Goal: Task Accomplishment & Management: Manage account settings

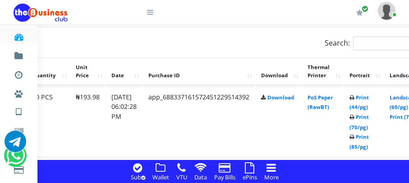
scroll to position [720, 109]
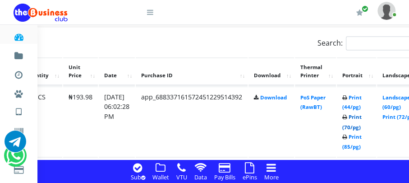
click at [362, 114] on link "Print (70/pg)" at bounding box center [351, 121] width 19 height 17
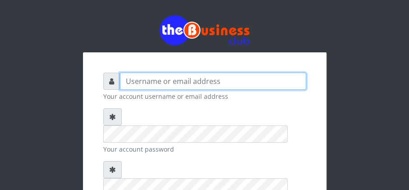
click at [175, 73] on input "text" at bounding box center [213, 81] width 186 height 17
type input "happinesschidera20@gmail.com"
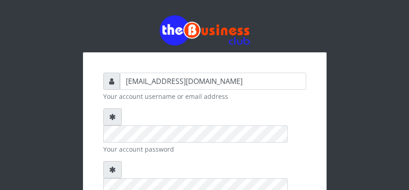
checkbox input "true"
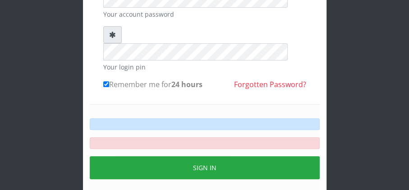
scroll to position [135, 0]
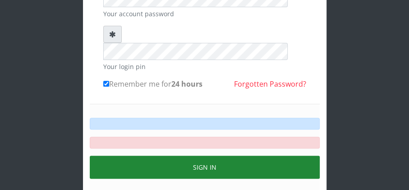
click at [196, 156] on button "Sign in" at bounding box center [205, 167] width 230 height 23
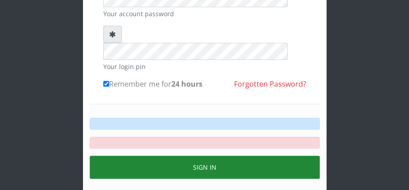
click at [195, 156] on button "Sign in" at bounding box center [205, 167] width 230 height 23
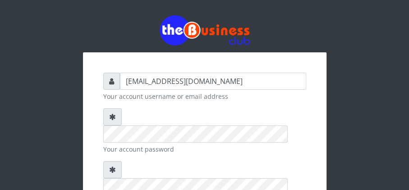
checkbox input "true"
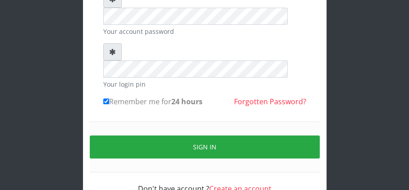
scroll to position [118, 0]
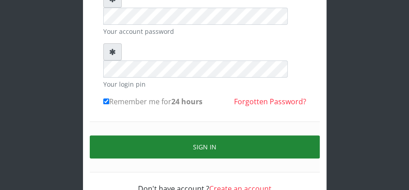
click at [190, 135] on button "Sign in" at bounding box center [205, 146] width 230 height 23
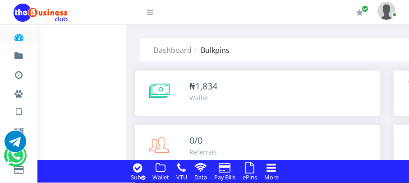
scroll to position [689, 0]
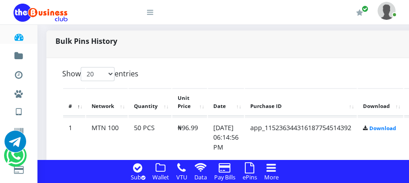
click at [0, 171] on li "Cable TV, Electricity" at bounding box center [18, 166] width 37 height 19
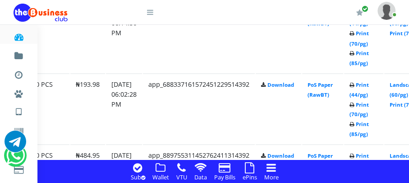
scroll to position [0, 0]
click at [369, 171] on link "Print (70/pg)" at bounding box center [359, 179] width 19 height 17
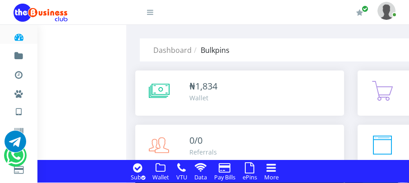
scroll to position [975, 0]
